Goal: Information Seeking & Learning: Learn about a topic

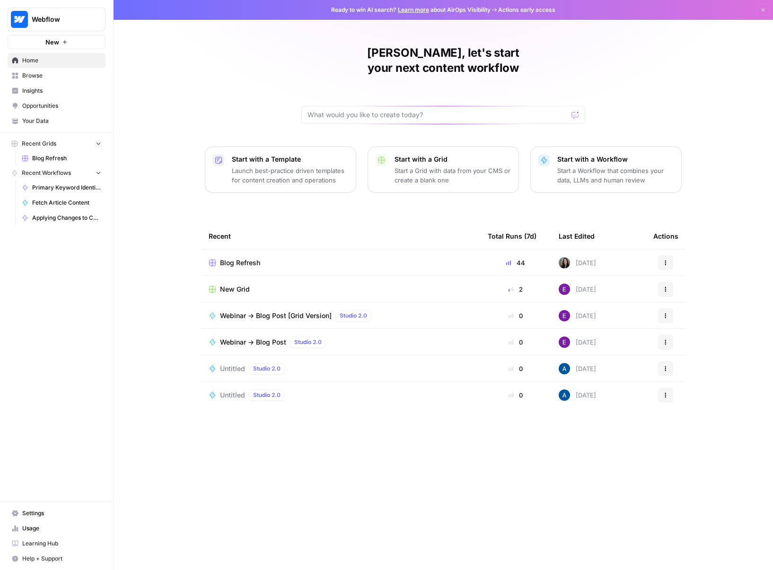
click at [52, 93] on span "Insights" at bounding box center [61, 91] width 79 height 9
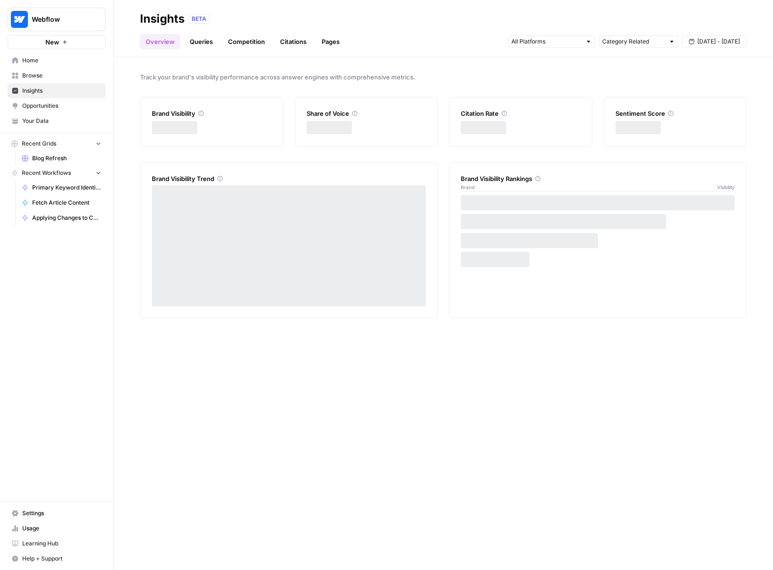
click at [52, 103] on span "Opportunities" at bounding box center [61, 106] width 79 height 9
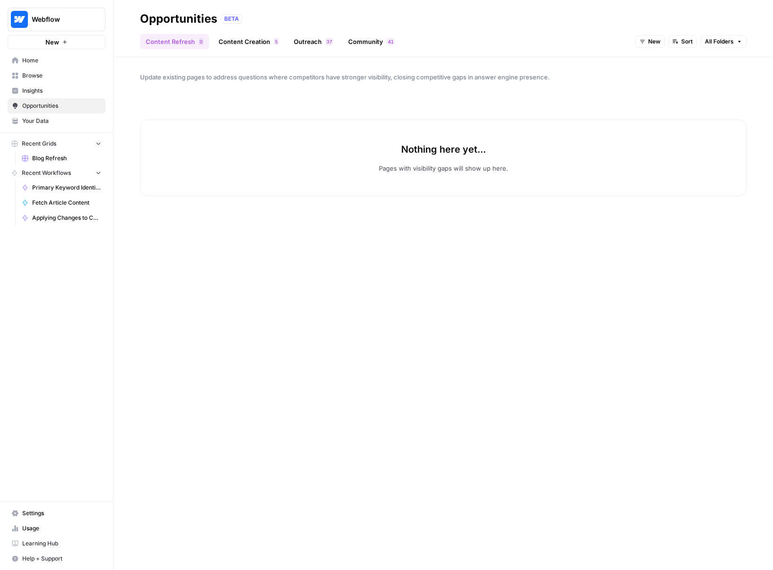
click at [75, 86] on link "Insights" at bounding box center [57, 90] width 98 height 15
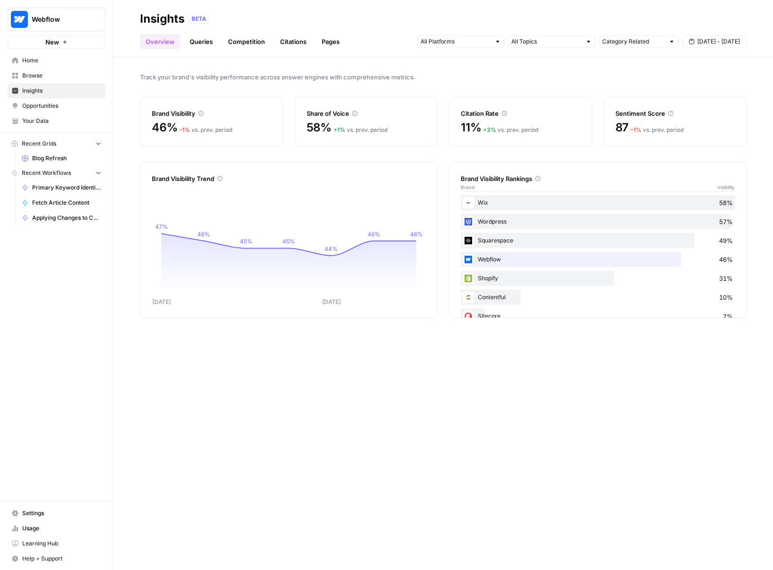
click at [193, 39] on link "Queries" at bounding box center [201, 41] width 35 height 15
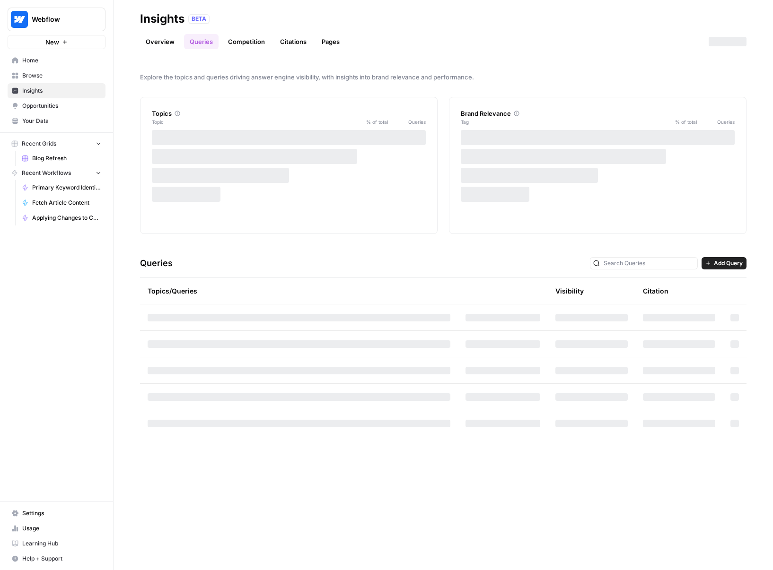
click at [252, 44] on link "Competition" at bounding box center [246, 41] width 48 height 15
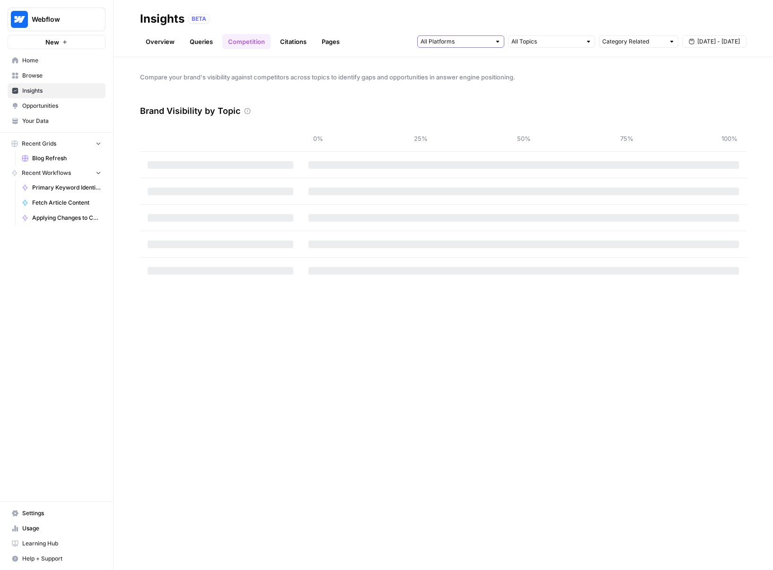
click at [460, 40] on input "text" at bounding box center [455, 41] width 70 height 9
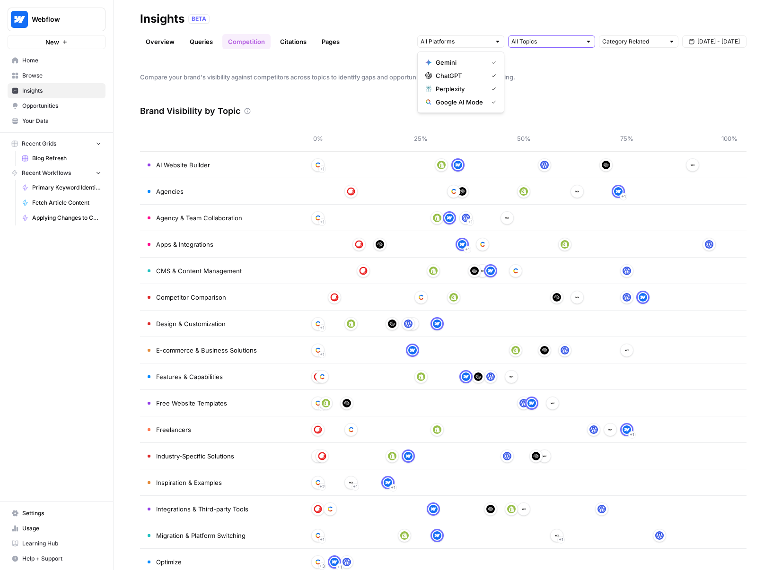
click at [575, 43] on input "text" at bounding box center [546, 41] width 70 height 9
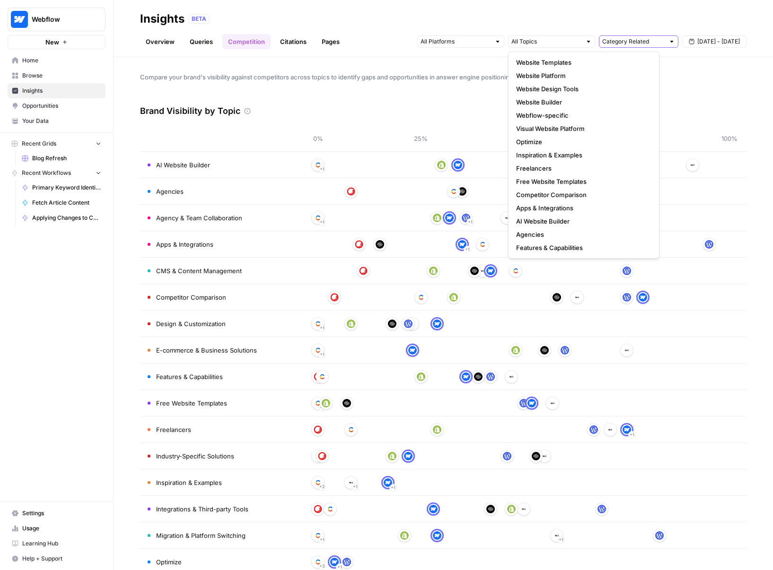
click at [643, 44] on input "text" at bounding box center [633, 41] width 62 height 9
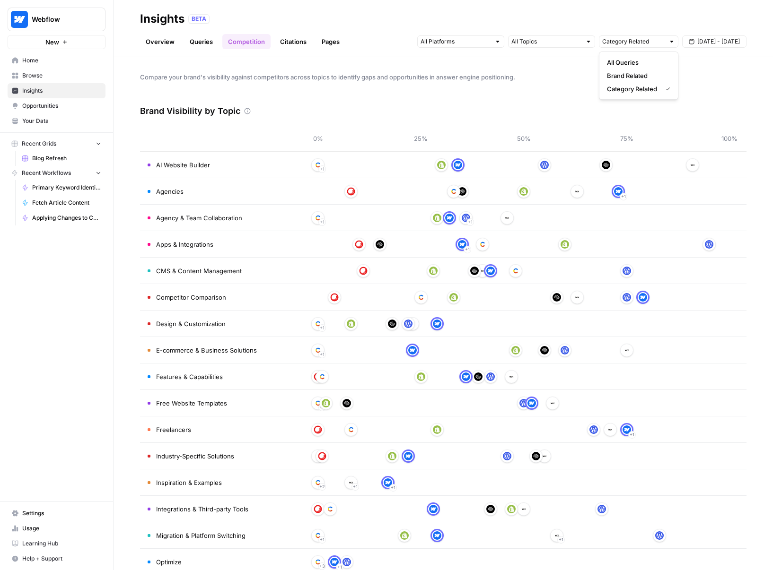
type input "Category Related"
click at [623, 13] on div "Insights BETA" at bounding box center [443, 18] width 606 height 15
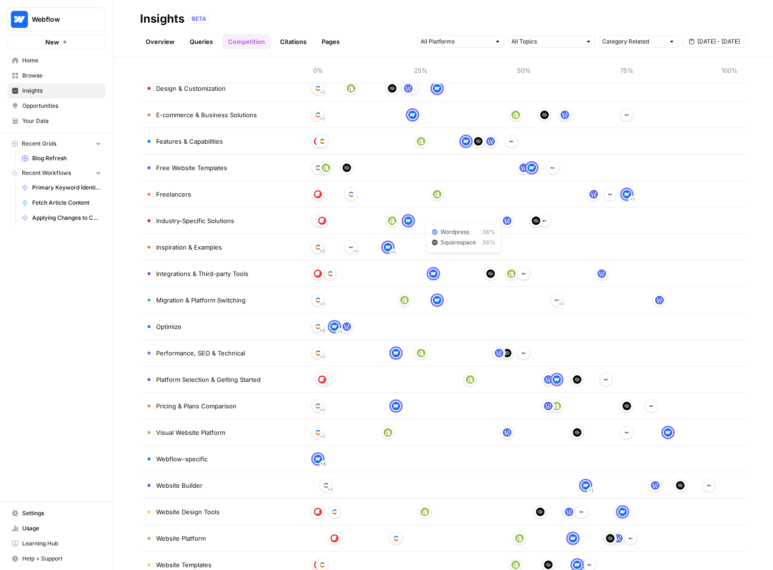
scroll to position [259, 0]
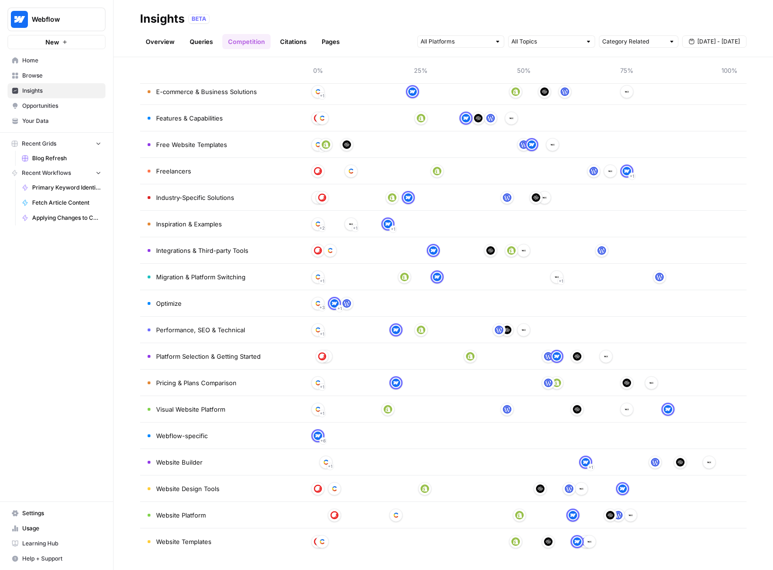
click at [313, 49] on header "Insights BETA Overview Queries Competition Citations Pages Category Related [DA…" at bounding box center [442, 28] width 659 height 57
click at [330, 39] on link "Pages" at bounding box center [330, 41] width 29 height 15
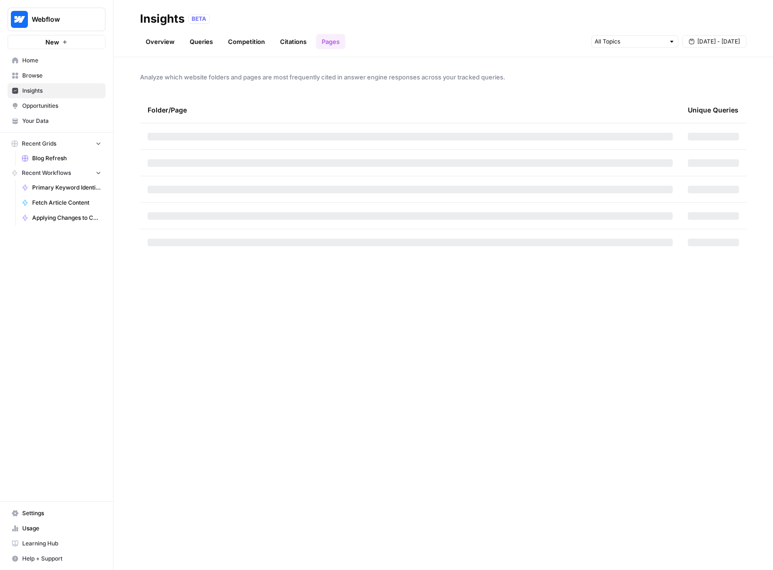
click at [296, 43] on link "Citations" at bounding box center [293, 41] width 38 height 15
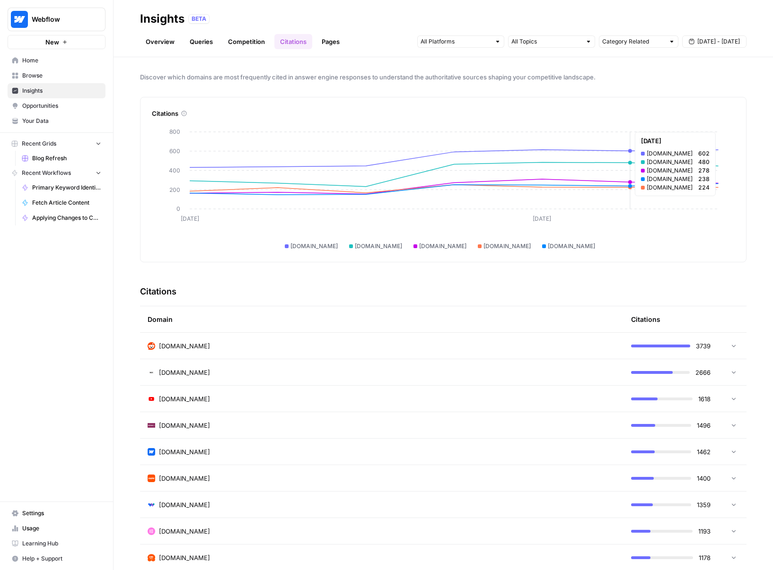
scroll to position [180, 0]
